Goal: Navigation & Orientation: Find specific page/section

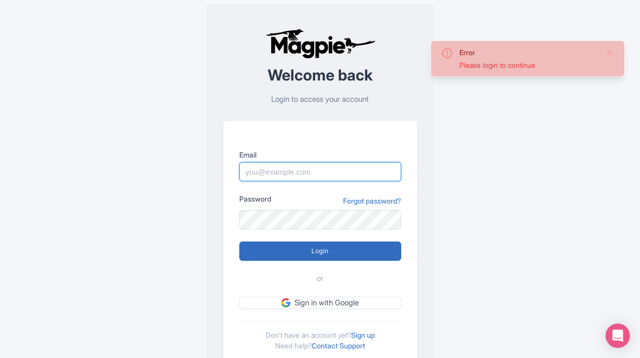
type input "[EMAIL_ADDRESS][DOMAIN_NAME]"
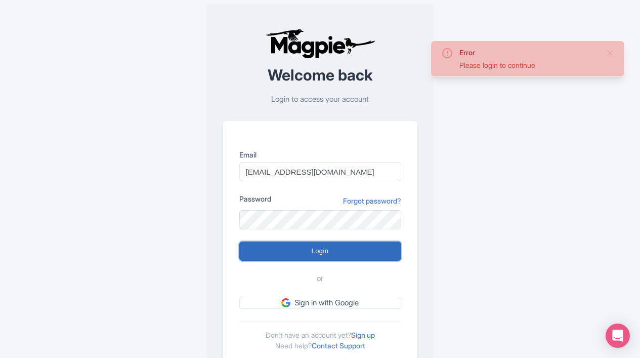
click at [312, 249] on input "Login" at bounding box center [320, 250] width 162 height 19
type input "Logging in..."
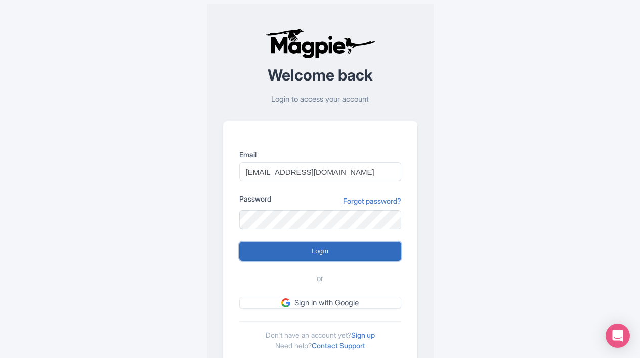
click at [313, 251] on input "Login" at bounding box center [320, 250] width 162 height 19
type input "Logging in..."
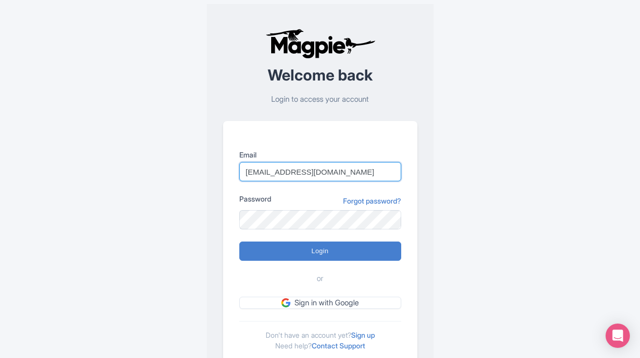
click at [353, 172] on input "marketing@citytoursco.com" at bounding box center [320, 171] width 162 height 19
type input "marketing@venicecitytours.it"
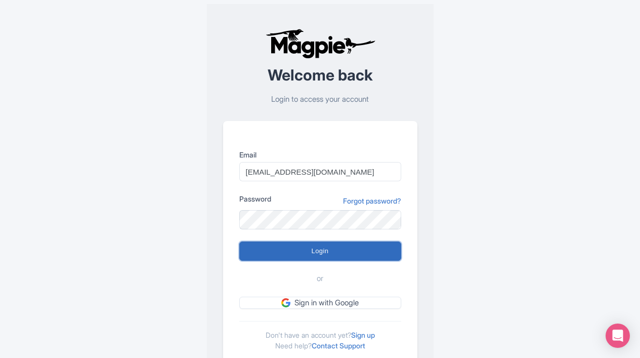
click at [301, 248] on input "Login" at bounding box center [320, 250] width 162 height 19
type input "Logging in..."
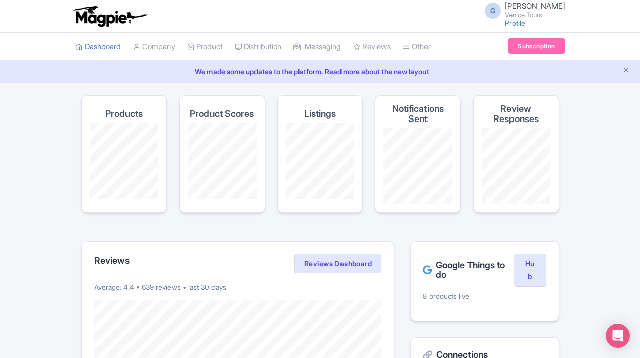
click at [546, 49] on link "Subscription" at bounding box center [536, 45] width 57 height 15
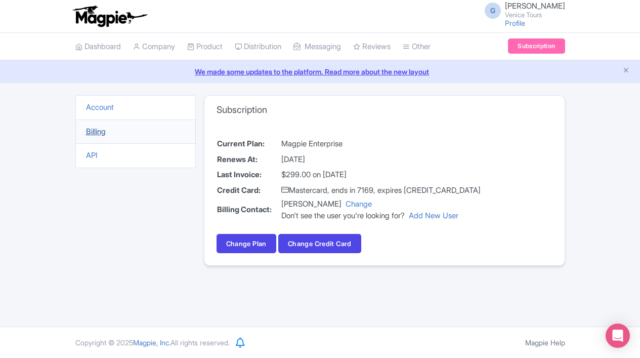
click at [104, 127] on link "Billing" at bounding box center [96, 131] width 20 height 10
click at [90, 132] on link "Billing" at bounding box center [96, 131] width 20 height 10
click at [98, 133] on link "Billing" at bounding box center [96, 131] width 20 height 10
click at [524, 6] on span "[PERSON_NAME]" at bounding box center [535, 6] width 60 height 10
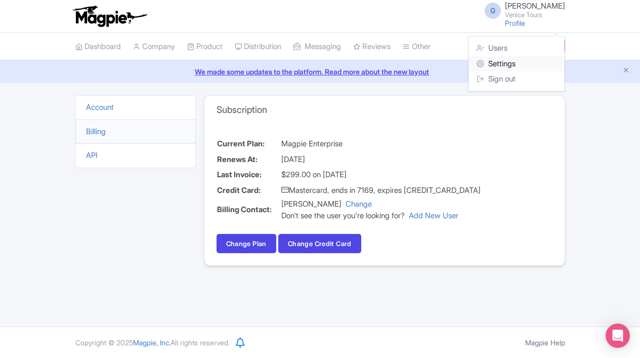
click at [502, 61] on link "Settings" at bounding box center [516, 64] width 96 height 16
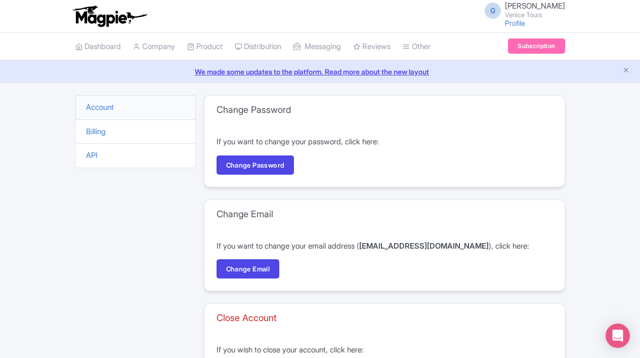
click at [527, 3] on span "[PERSON_NAME]" at bounding box center [535, 6] width 60 height 10
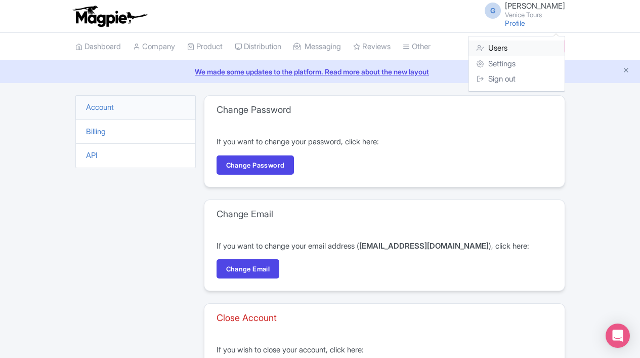
click at [502, 46] on link "Users" at bounding box center [516, 48] width 96 height 16
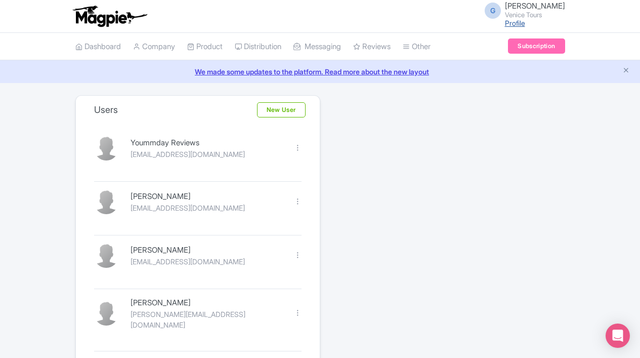
click at [505, 23] on link "Profile" at bounding box center [515, 23] width 20 height 9
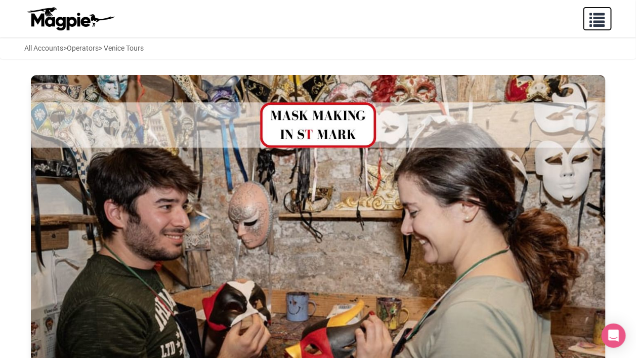
click at [600, 20] on span "button" at bounding box center [597, 17] width 15 height 15
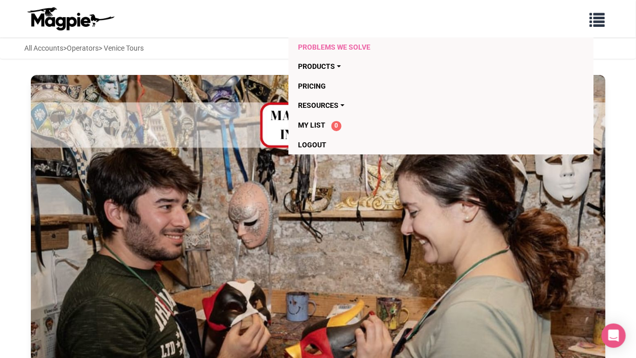
click at [329, 46] on link "Problems we solve" at bounding box center [420, 46] width 244 height 19
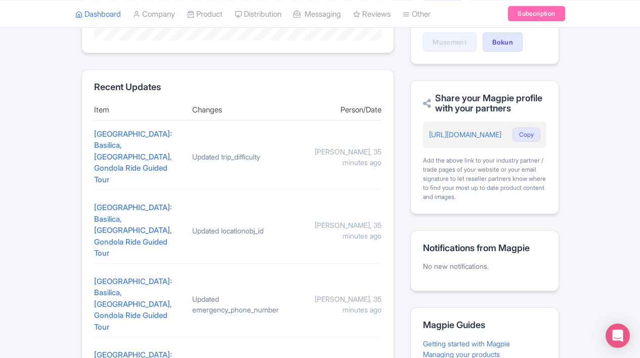
scroll to position [268, 0]
